Goal: Communication & Community: Ask a question

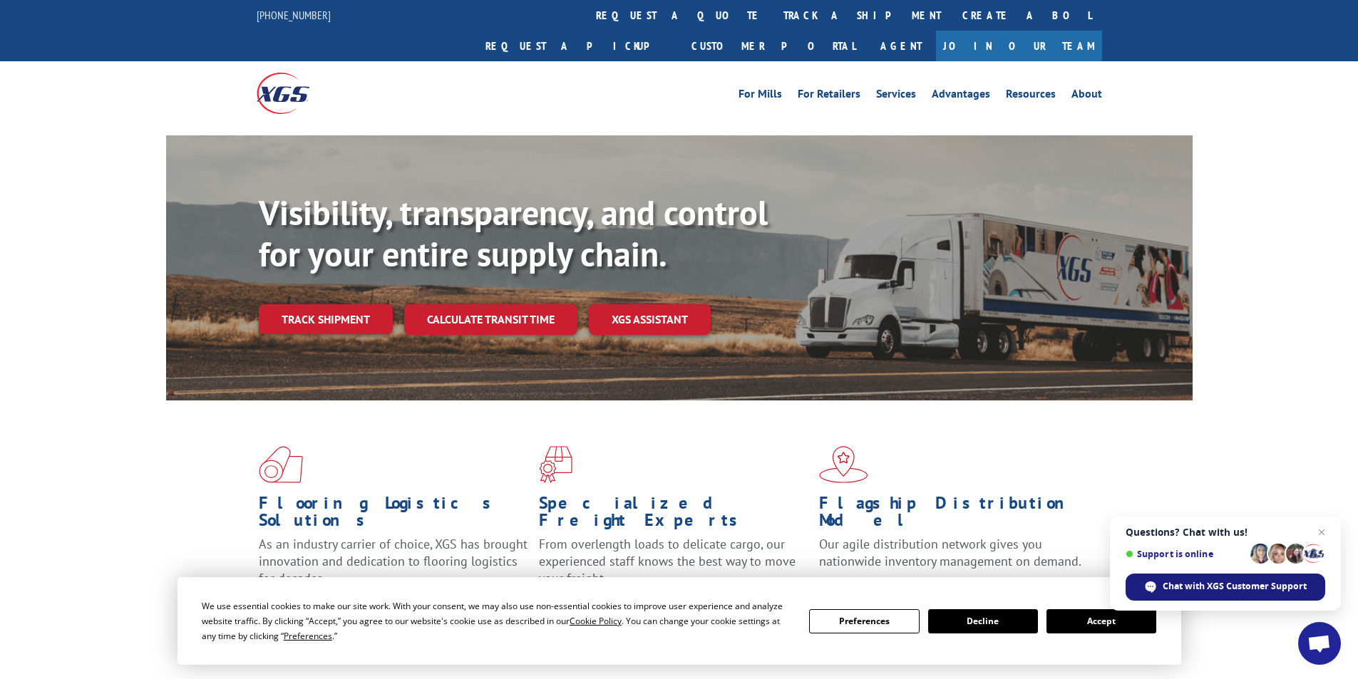
click at [1166, 589] on span "Chat with XGS Customer Support" at bounding box center [1235, 586] width 144 height 13
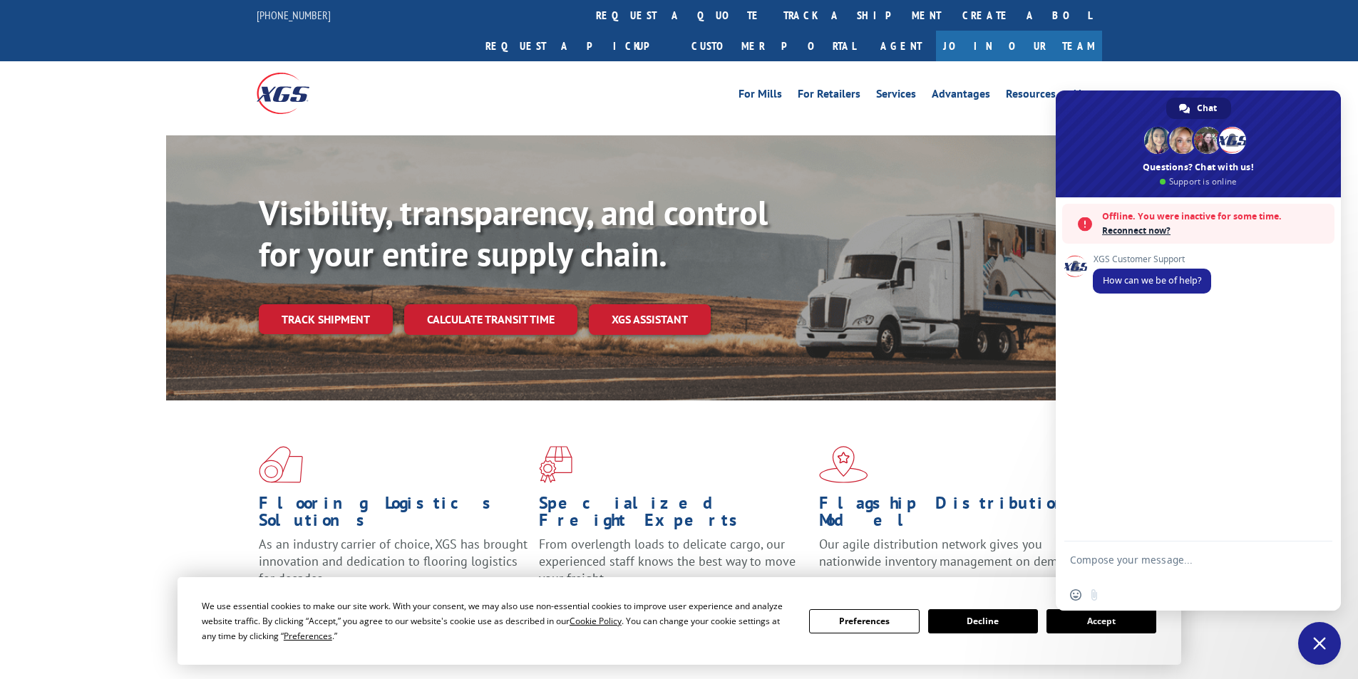
click at [1156, 227] on span "Reconnect now?" at bounding box center [1214, 231] width 225 height 14
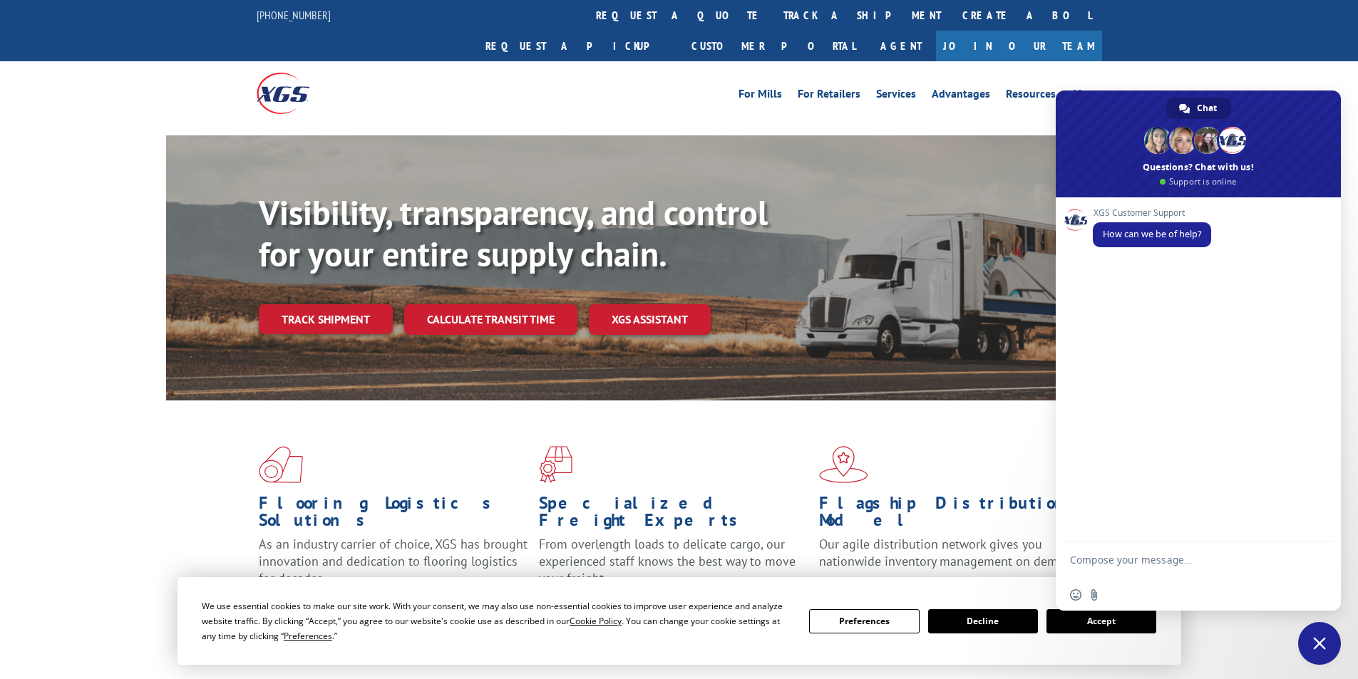
click at [1143, 571] on textarea "Compose your message..." at bounding box center [1182, 567] width 225 height 26
paste textarea "17693508"
type textarea "Can we leave delivery instructions for Probill 17693508 ?"
click at [1316, 562] on span "Send" at bounding box center [1316, 560] width 11 height 11
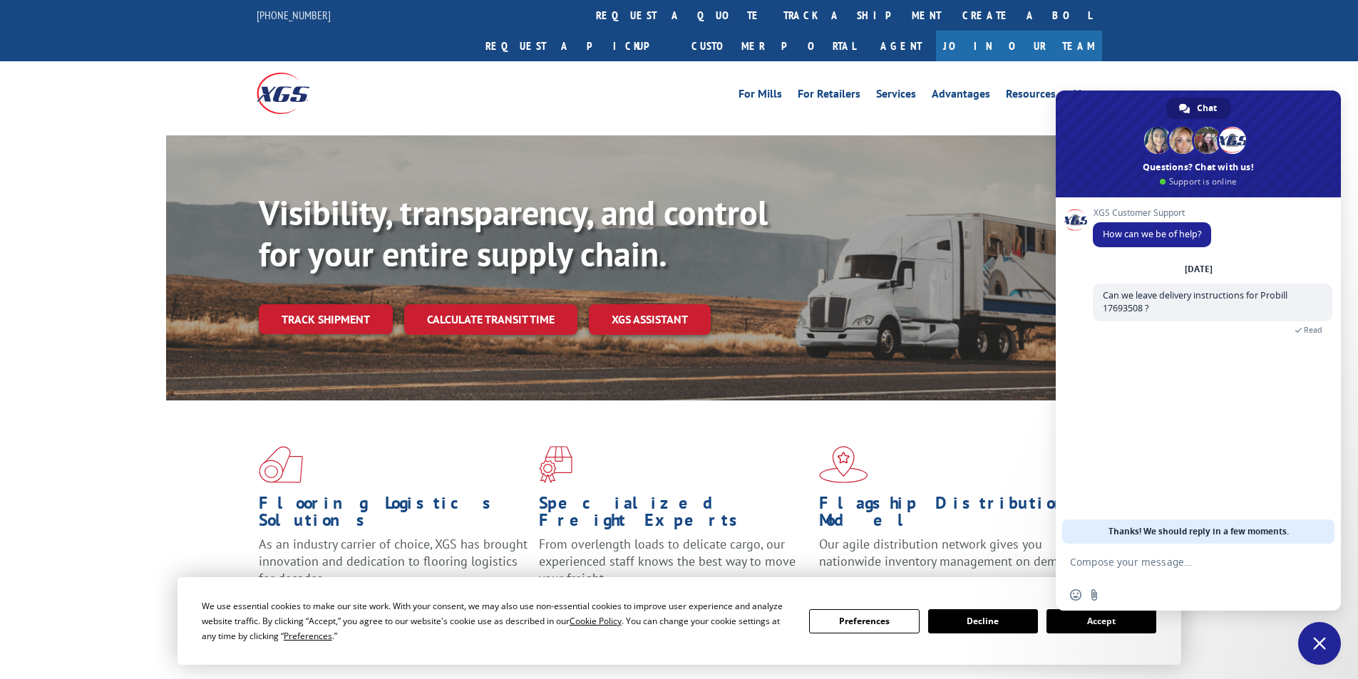
click at [1134, 562] on textarea "Compose your message..." at bounding box center [1182, 562] width 225 height 13
paste textarea "Ship to: 3PDelivery615 ATTN: Rove Design/DeCinces-[GEOGRAPHIC_DATA]/Breakfast […"
type textarea "Ship to: 3PDelivery615 ATTN: Rove Design/DeCinces-[GEOGRAPHIC_DATA]/Breakfast […"
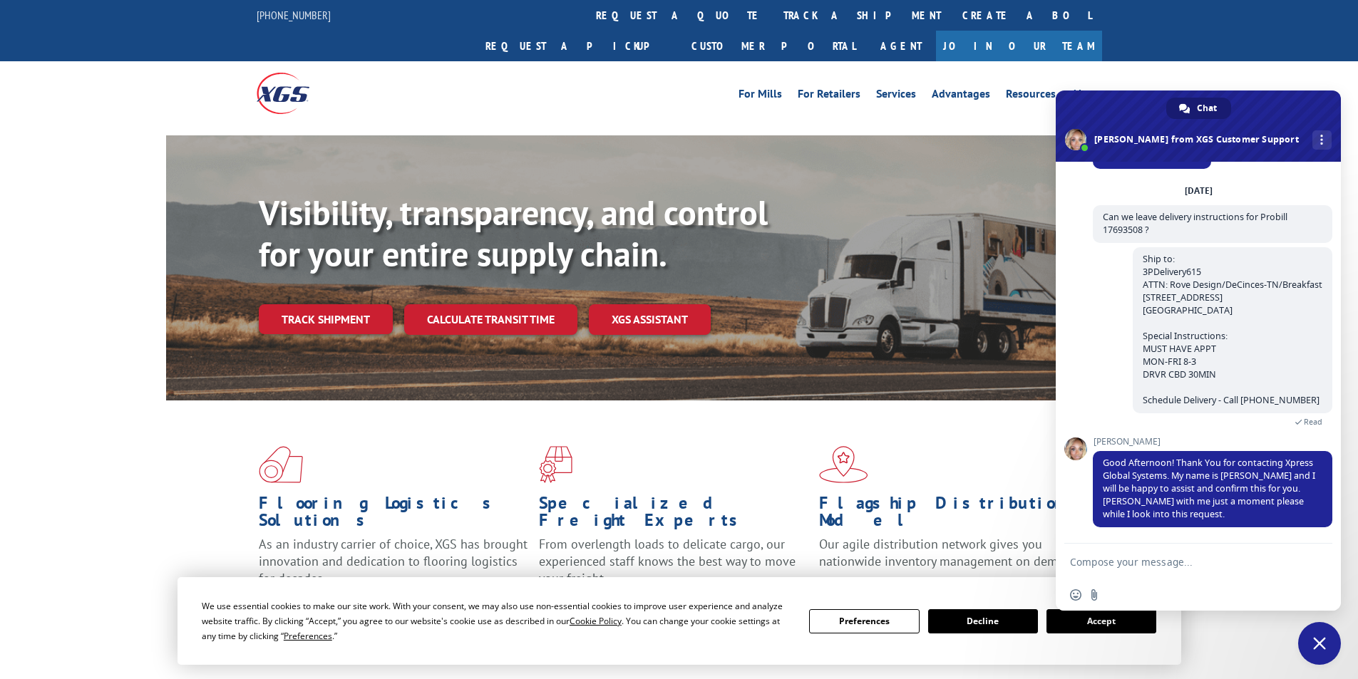
scroll to position [43, 0]
type textarea "Thank you"
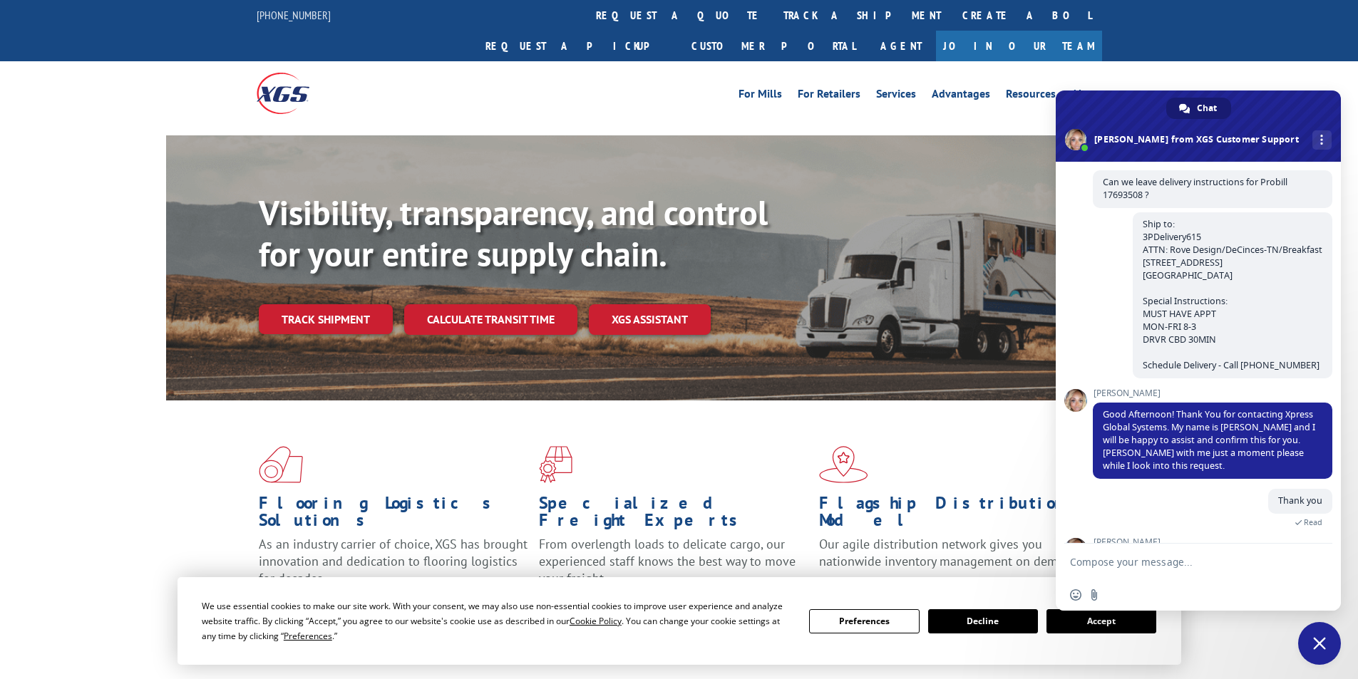
scroll to position [140, 0]
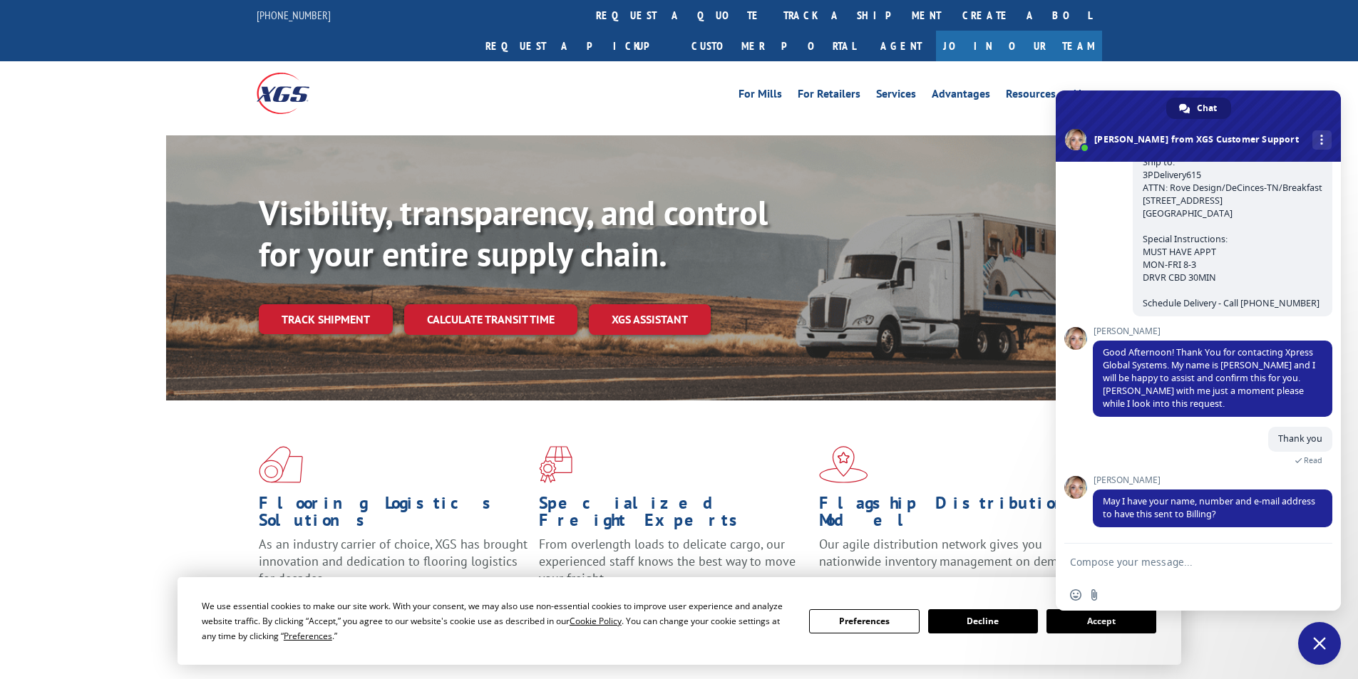
click at [1079, 557] on textarea "Compose your message..." at bounding box center [1182, 562] width 225 height 13
type textarea "[PERSON_NAME], [PHONE_NUMBER], [PERSON_NAME][EMAIL_ADDRESS][DOMAIN_NAME]"
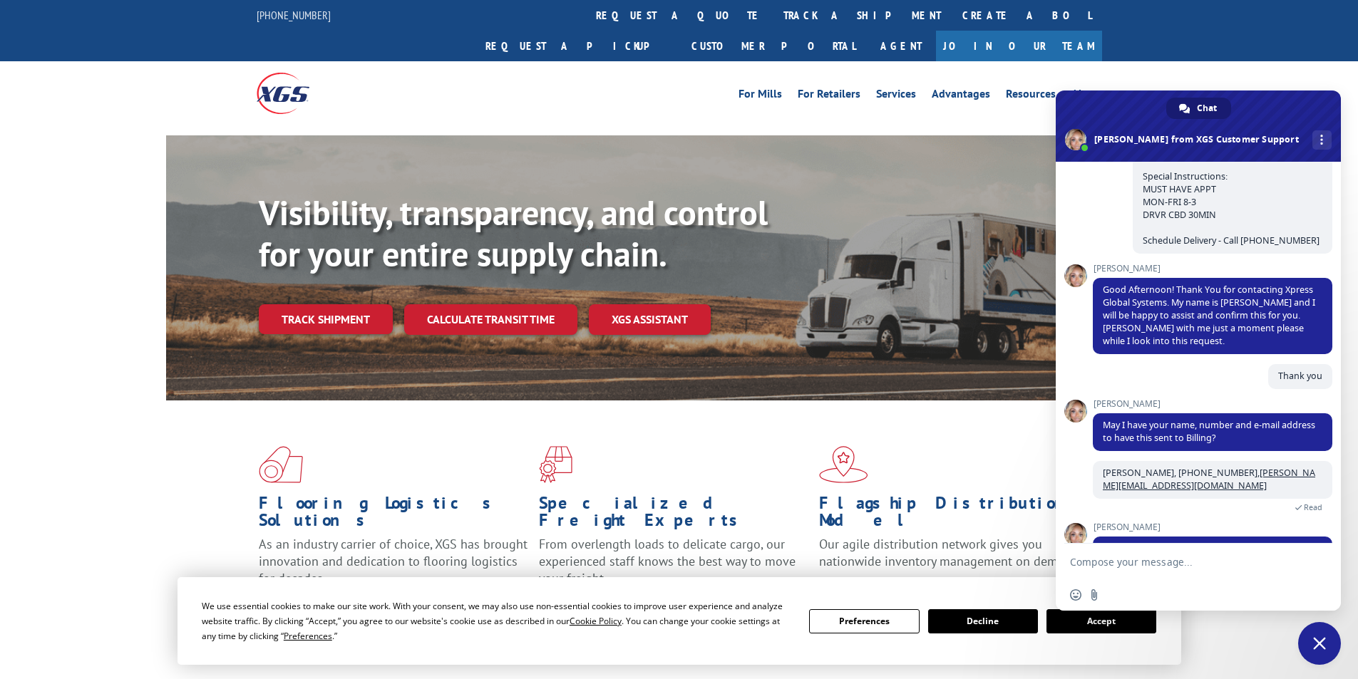
scroll to position [237, 0]
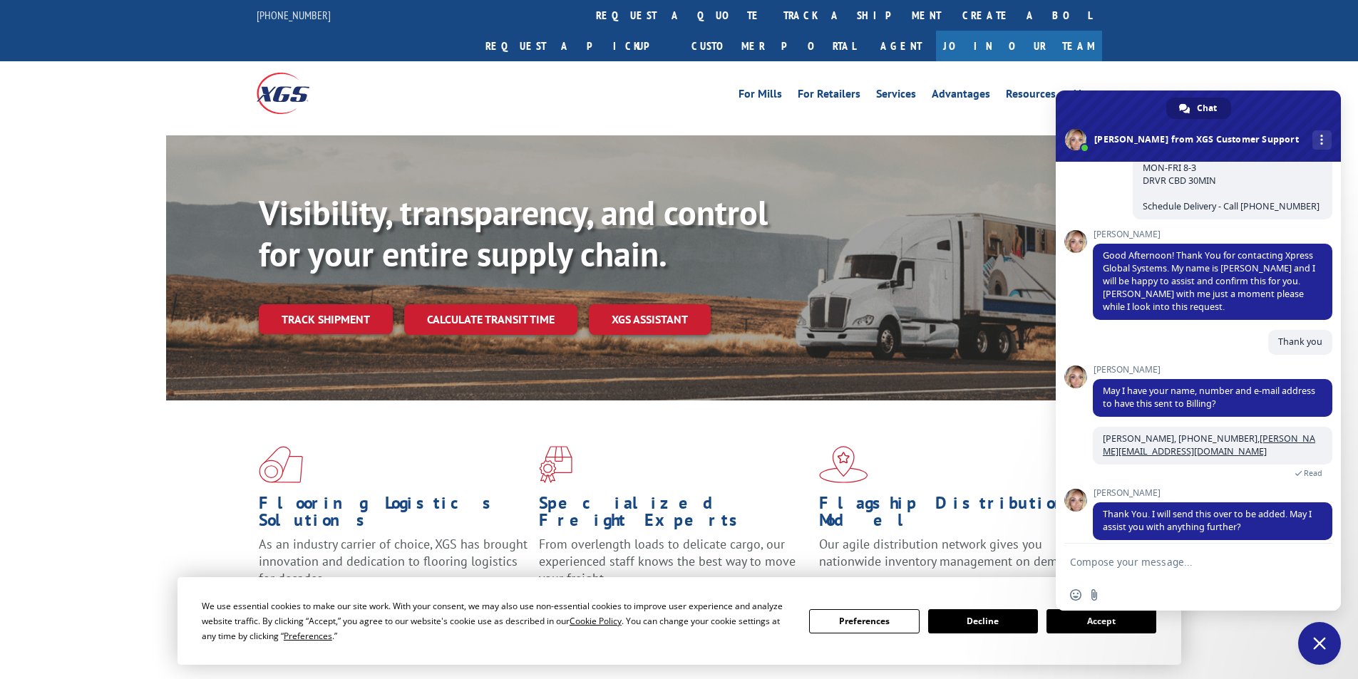
click at [1143, 560] on textarea "Compose your message..." at bounding box center [1182, 562] width 225 height 13
type textarea "No, thank you for your help"
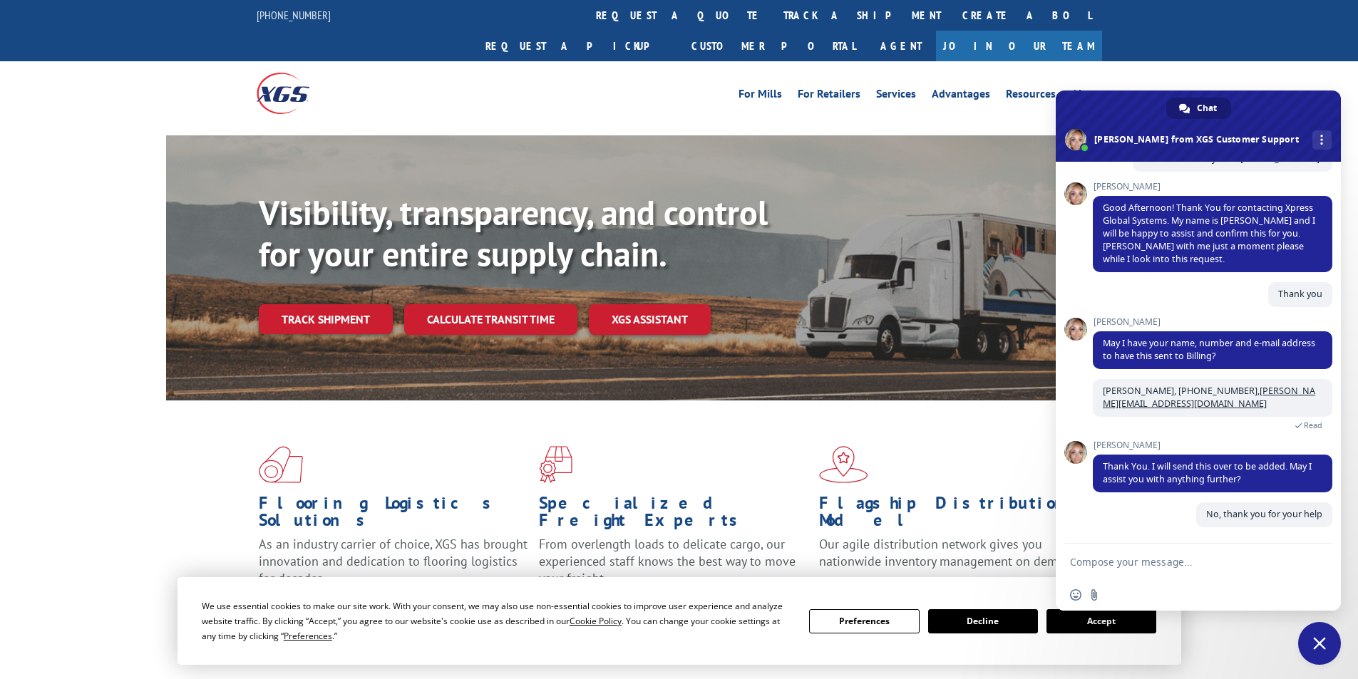
scroll to position [272, 0]
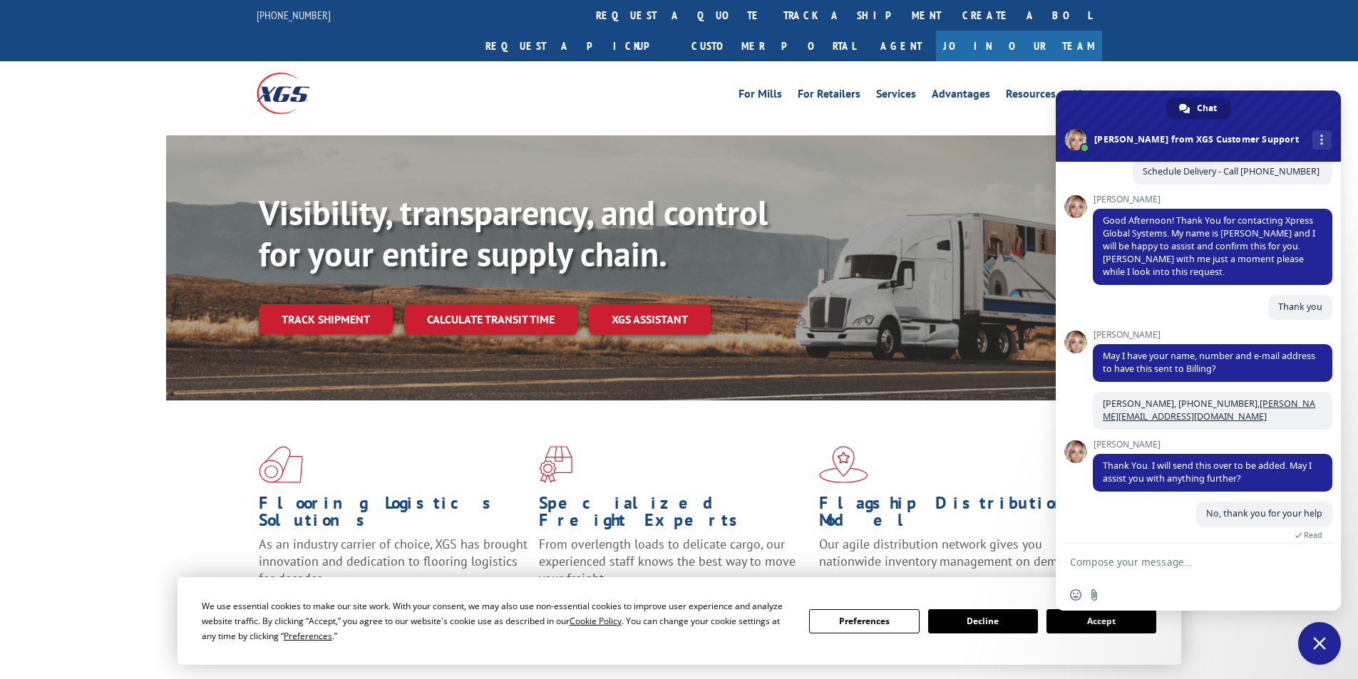
click at [1328, 635] on span "Close chat" at bounding box center [1319, 643] width 43 height 43
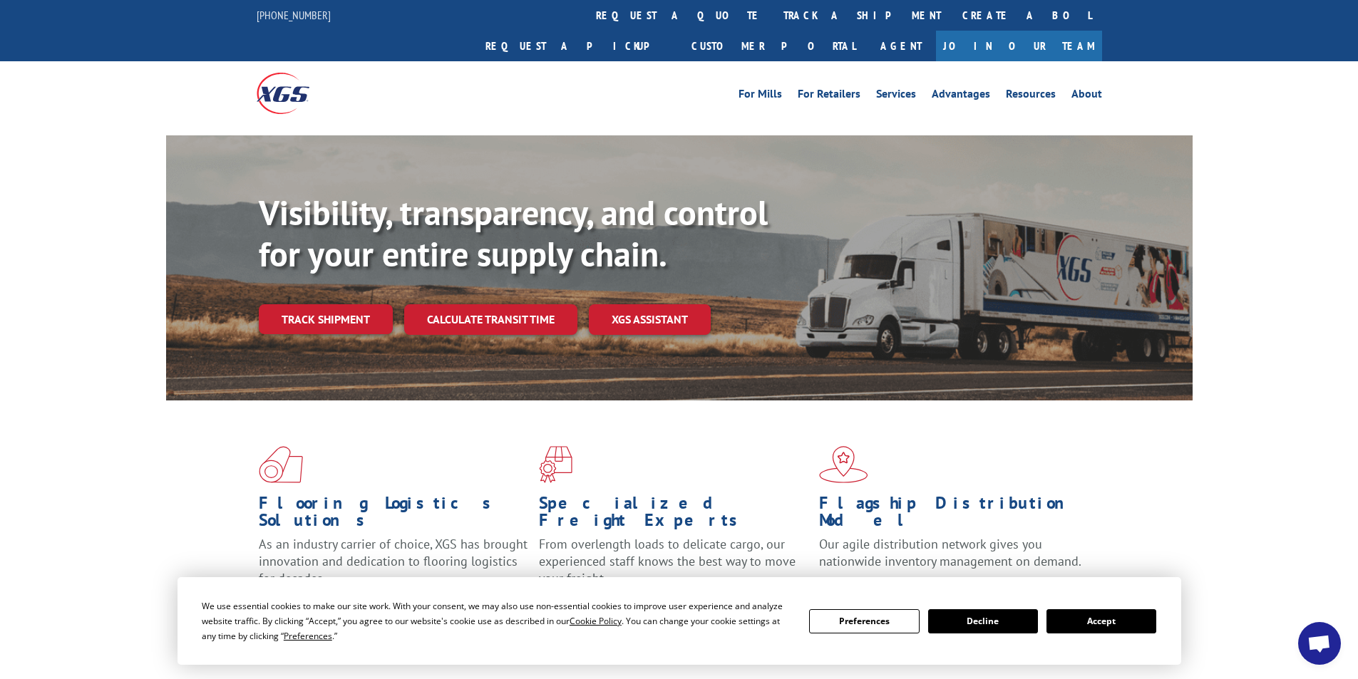
scroll to position [288, 0]
